Goal: Task Accomplishment & Management: Use online tool/utility

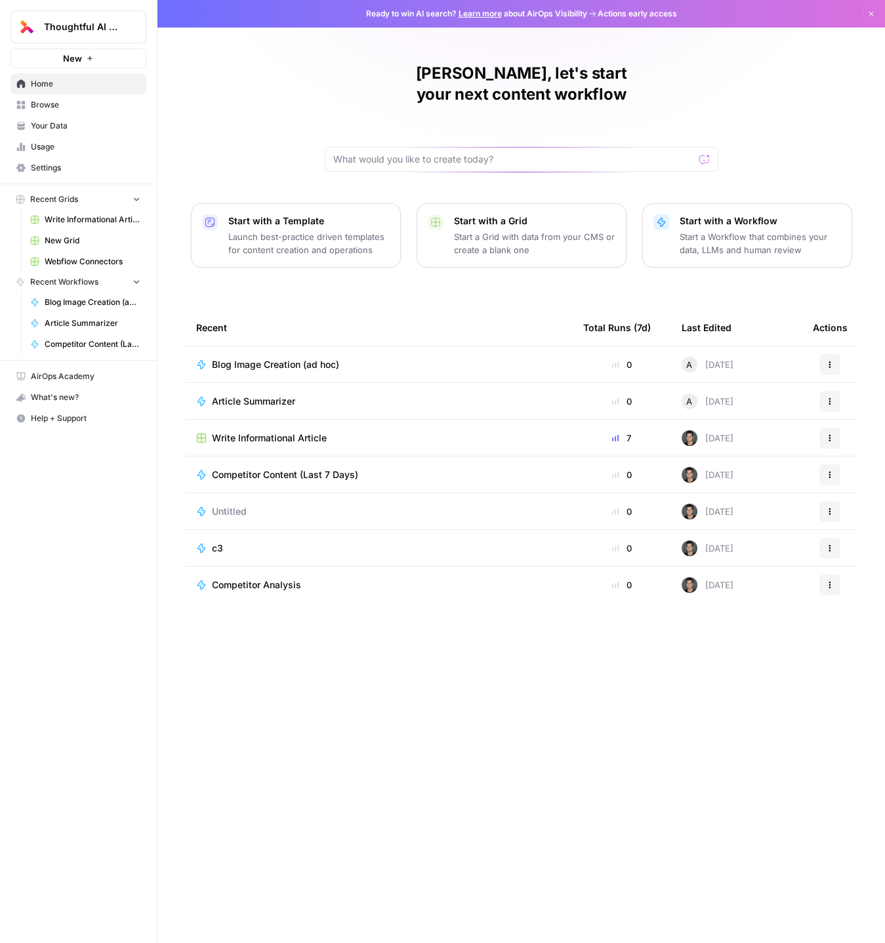
click at [375, 432] on div "Write Informational Article" at bounding box center [379, 438] width 366 height 13
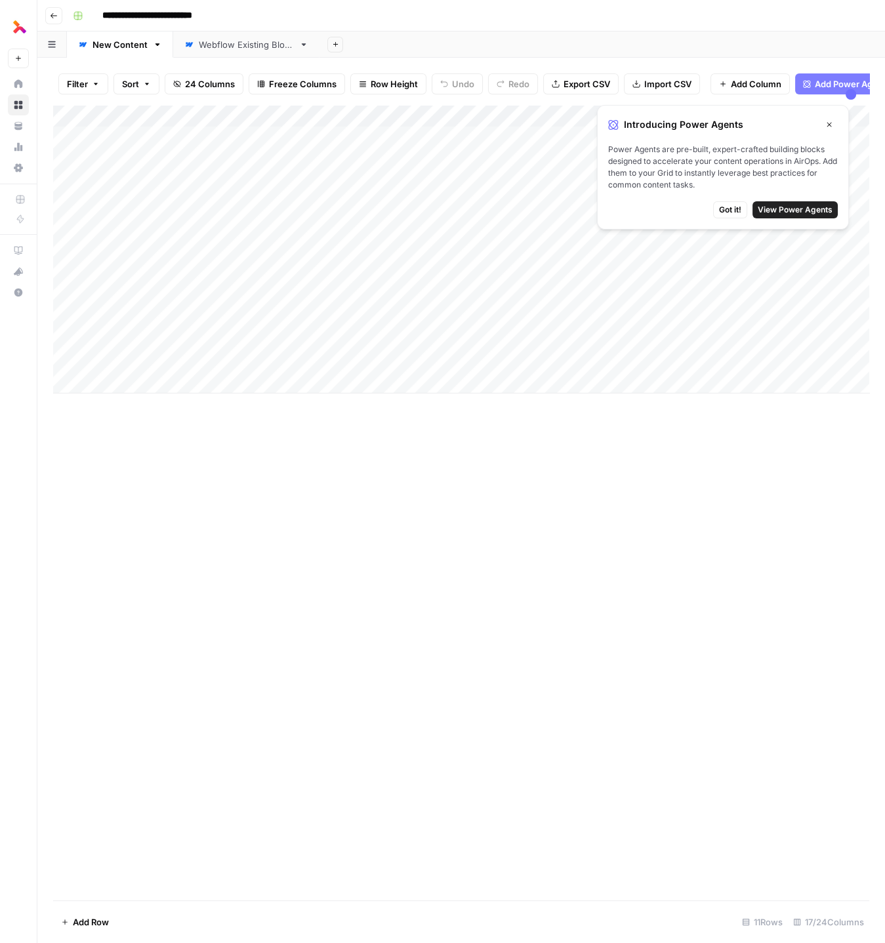
click at [608, 480] on div "Add Column" at bounding box center [461, 503] width 816 height 796
